Goal: Task Accomplishment & Management: Manage account settings

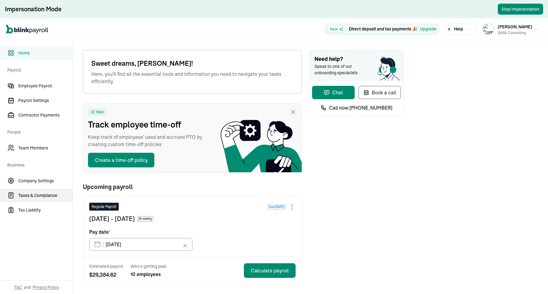
click at [37, 195] on span "Taxes & Compliance" at bounding box center [45, 195] width 54 height 6
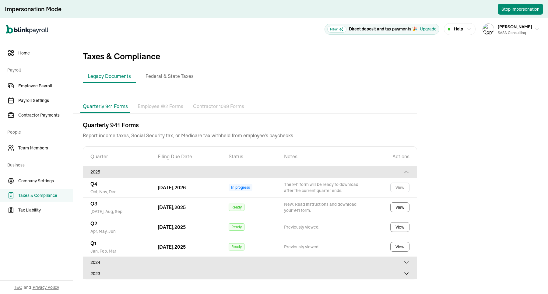
click at [153, 108] on p "Employee W2 Forms" at bounding box center [161, 107] width 46 height 8
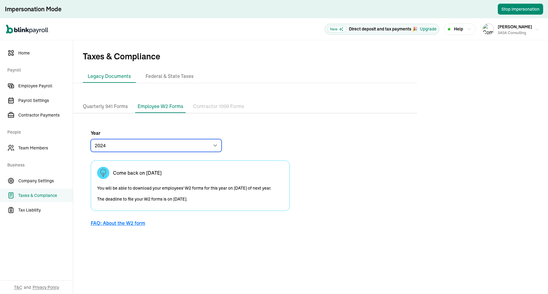
click at [183, 141] on select "2024 2023" at bounding box center [156, 145] width 131 height 13
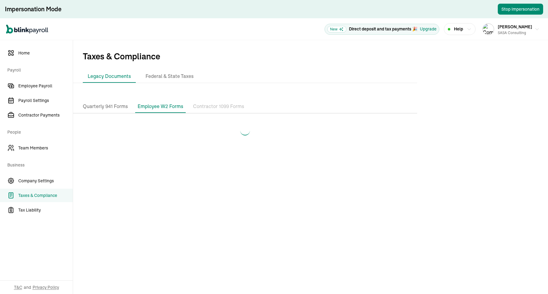
select select "2023"
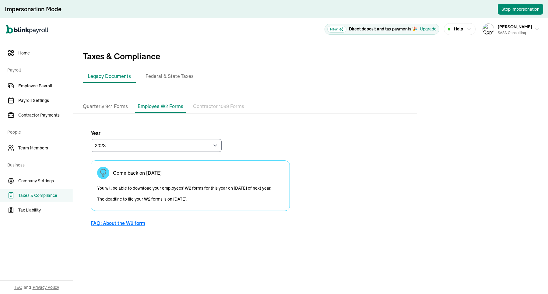
click at [215, 108] on p "Contractor 1099 Forms" at bounding box center [218, 107] width 51 height 8
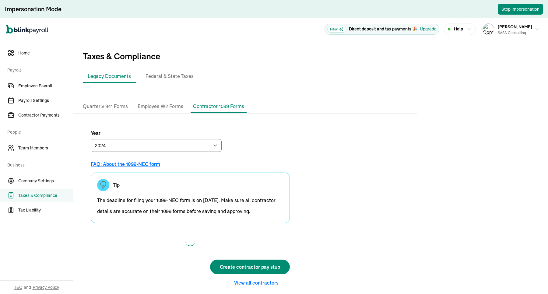
scroll to position [6, 0]
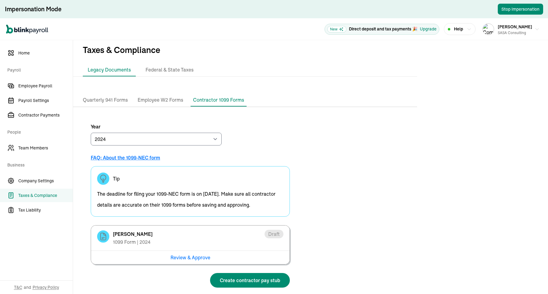
click at [118, 95] on li "Quarterly 941 Forms" at bounding box center [105, 100] width 50 height 13
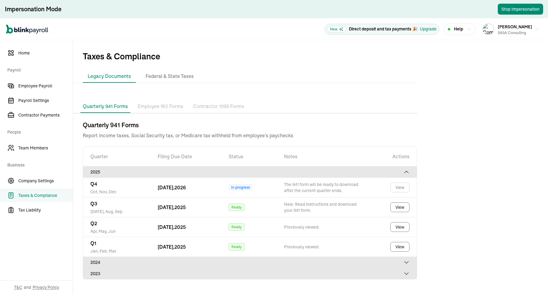
click at [160, 107] on p "Employee W2 Forms" at bounding box center [161, 107] width 46 height 8
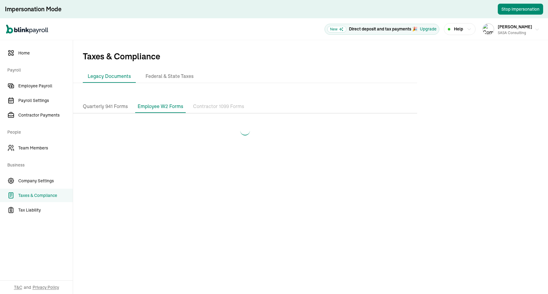
click at [438, 30] on img "button" at bounding box center [488, 29] width 11 height 11
click at [209, 235] on main "Taxes & Compliance Legacy Documents Federal & State Taxes Quarterly 941 Forms E…" at bounding box center [310, 167] width 475 height 254
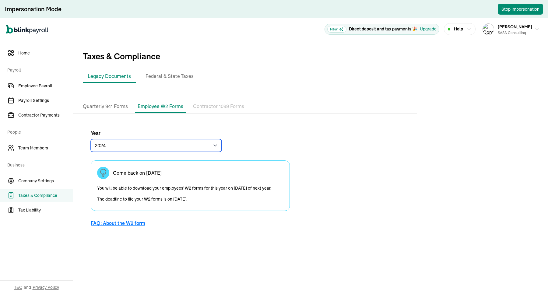
click at [181, 145] on select "2024 2023" at bounding box center [156, 145] width 131 height 13
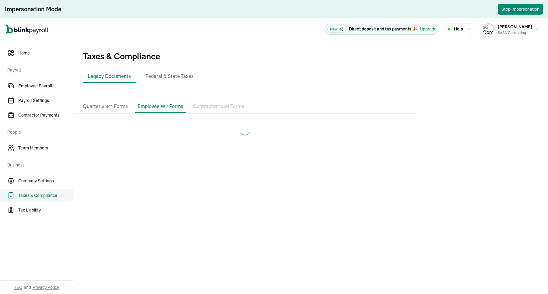
select select "2023"
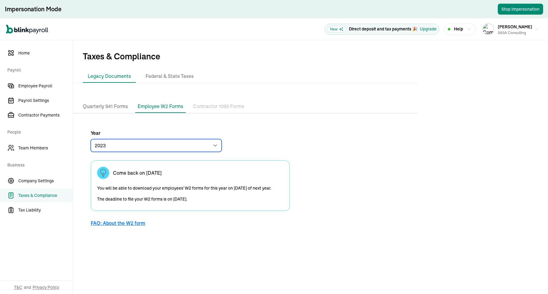
click at [203, 141] on select "2024 2023" at bounding box center [156, 145] width 131 height 13
drag, startPoint x: 205, startPoint y: 199, endPoint x: 95, endPoint y: 192, distance: 109.5
click at [95, 192] on div "Come back on [DATE] You will be able to download your employees' W2 forms for t…" at bounding box center [190, 185] width 199 height 51
click at [88, 201] on div "Year [DATE] 2023 Come back on [DATE] You will be able to download your employee…" at bounding box center [190, 180] width 234 height 119
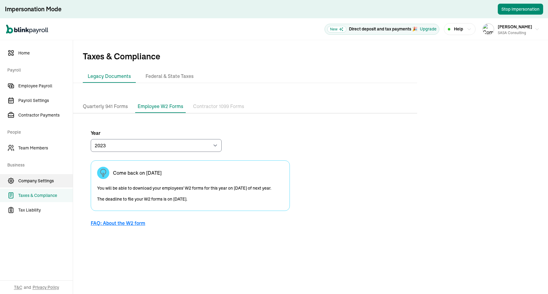
click at [45, 177] on link "Company Settings" at bounding box center [36, 180] width 73 height 13
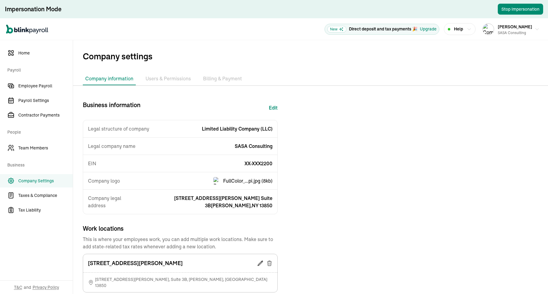
click at [224, 77] on li "Billing & Payment" at bounding box center [223, 78] width 44 height 13
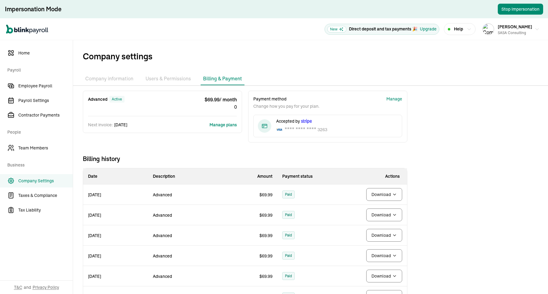
click at [224, 77] on li "Billing & Payment" at bounding box center [223, 78] width 44 height 13
click at [266, 61] on span "Company settings" at bounding box center [315, 56] width 465 height 13
